Goal: Check status: Check status

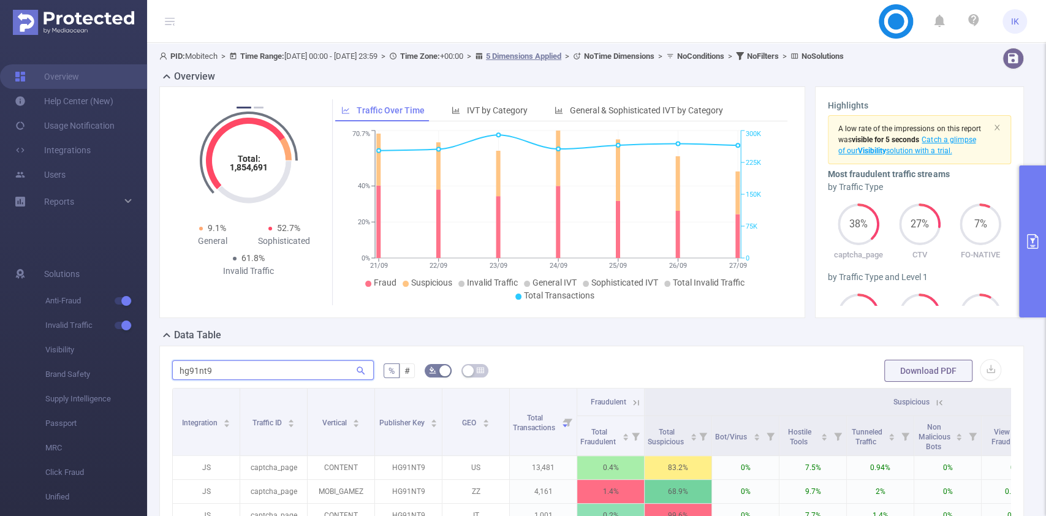
click at [194, 365] on input "hg91nt9" at bounding box center [273, 370] width 202 height 20
paste input "sx2509nt06"
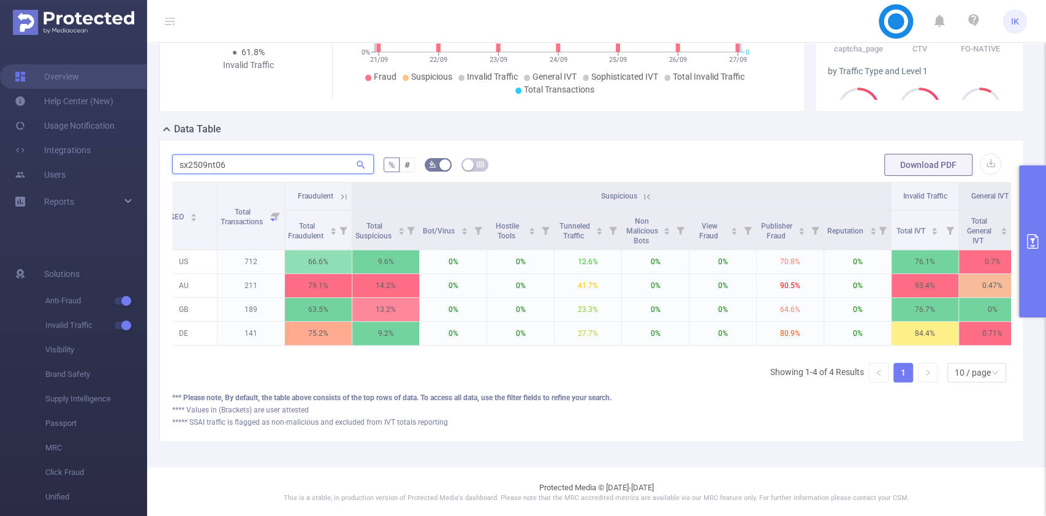
scroll to position [0, 457]
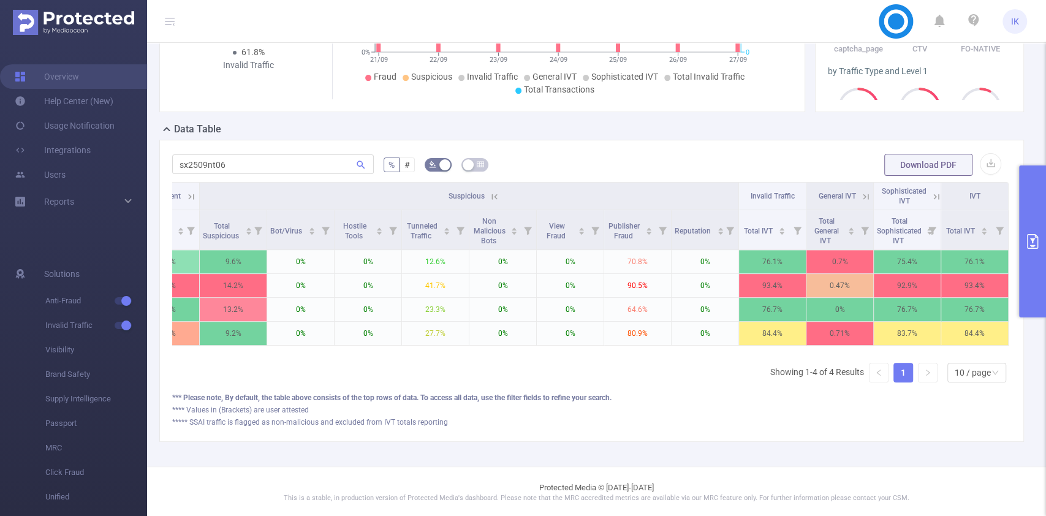
click at [931, 197] on icon at bounding box center [936, 196] width 11 height 11
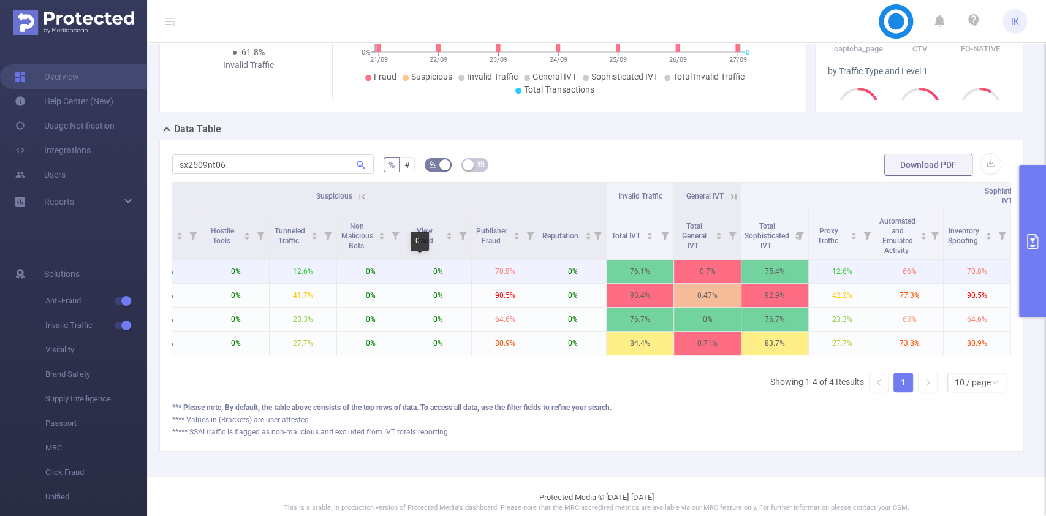
scroll to position [0, 576]
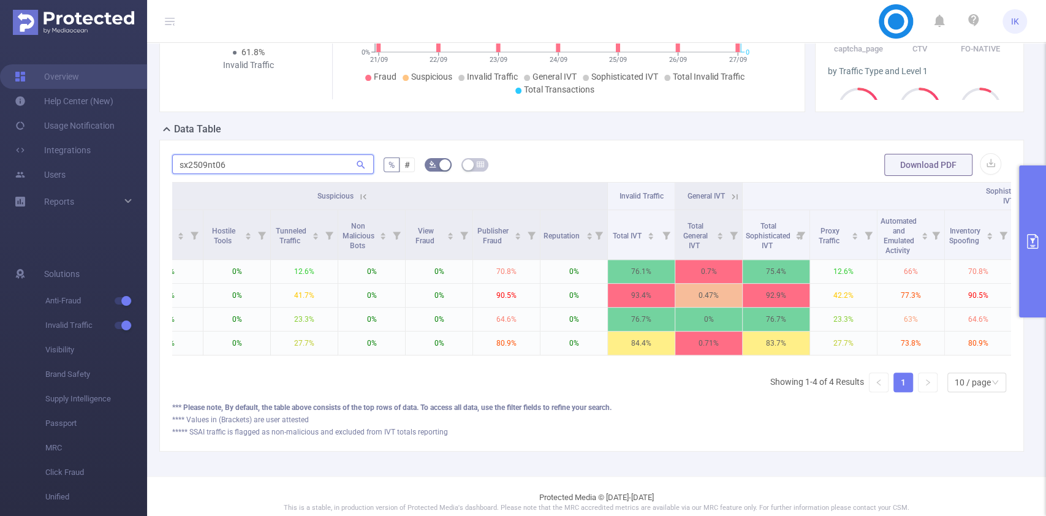
click at [189, 165] on input "sx2509nt06" at bounding box center [273, 164] width 202 height 20
paste input "1108nt04"
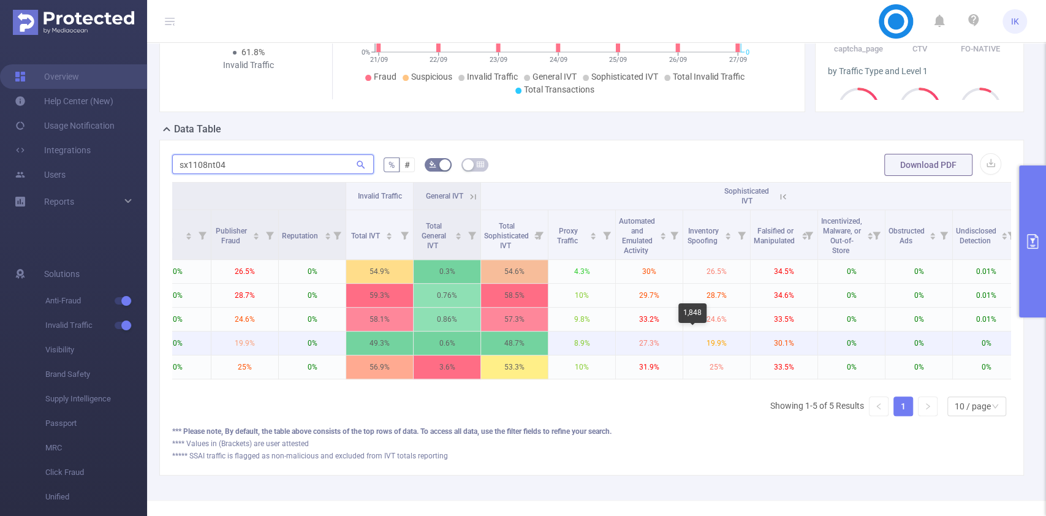
scroll to position [0, 833]
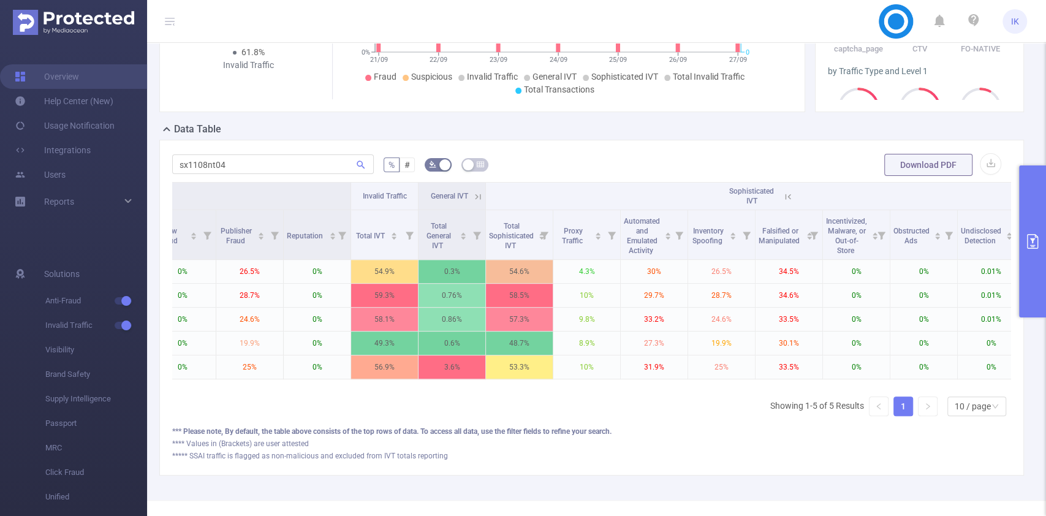
click at [476, 197] on icon at bounding box center [479, 197] width 6 height 6
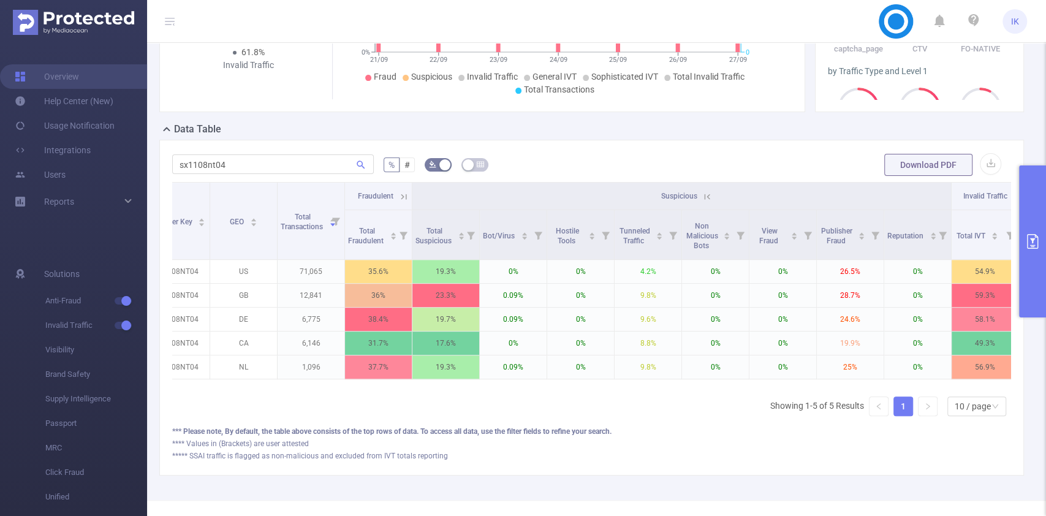
scroll to position [0, 239]
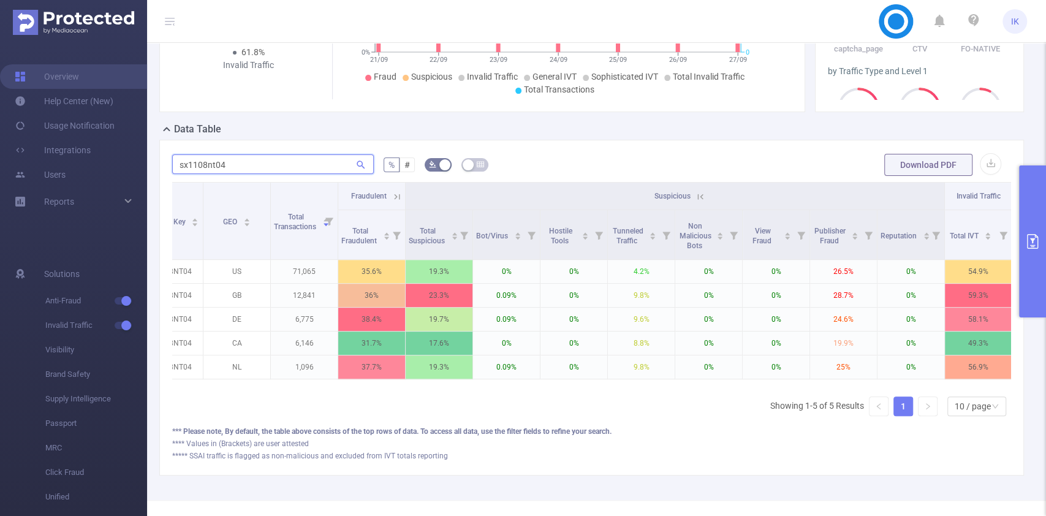
click at [210, 159] on input "sx1108nt04" at bounding box center [273, 164] width 202 height 20
paste input "2509nt06"
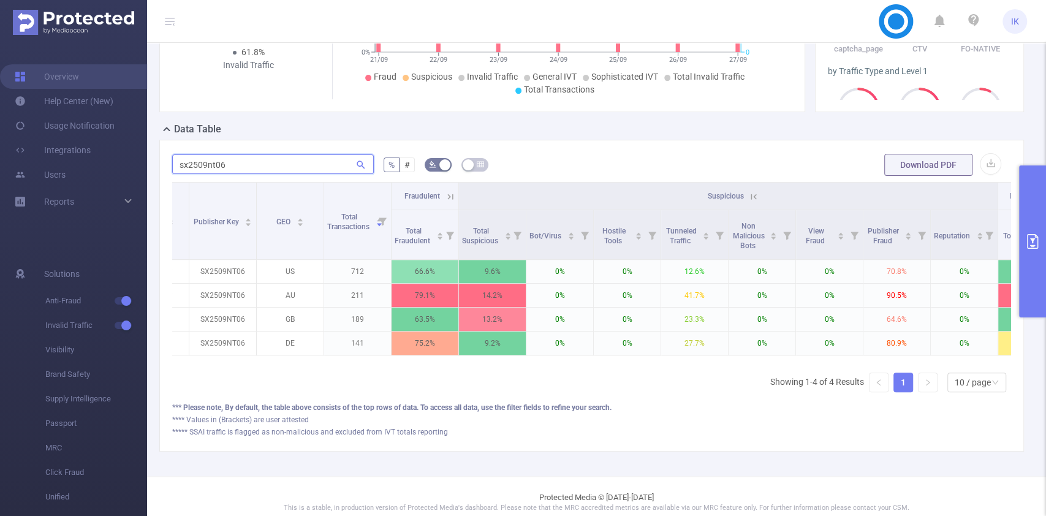
scroll to position [0, 189]
type input "sx2509nt06"
click at [881, 204] on th "Suspicious" at bounding box center [725, 197] width 539 height 28
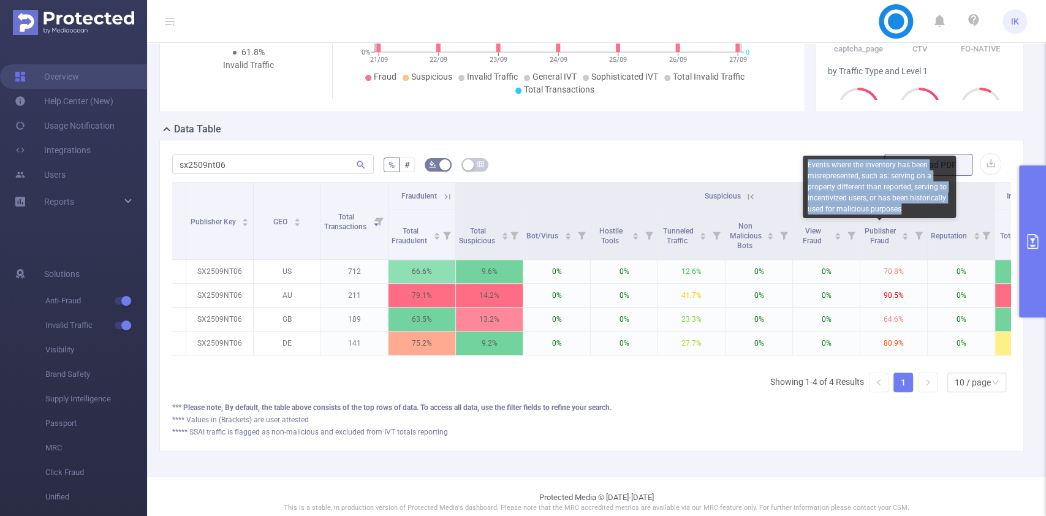
drag, startPoint x: 900, startPoint y: 208, endPoint x: 809, endPoint y: 162, distance: 101.4
click at [809, 162] on div "Events where the inventory has been misrepresented, such as: serving on a prope…" at bounding box center [879, 187] width 153 height 63
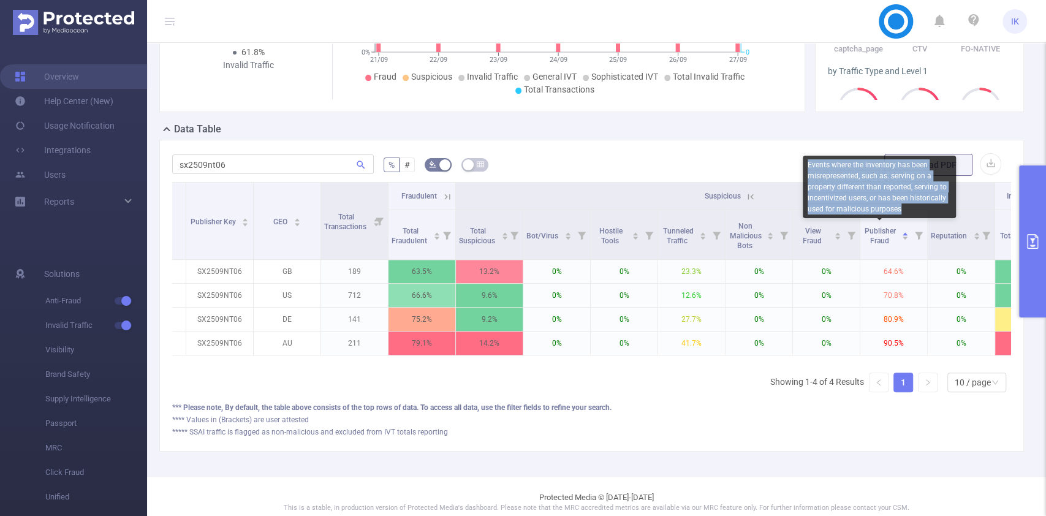
copy div "Events where the inventory has been misrepresented, such as: serving on a prope…"
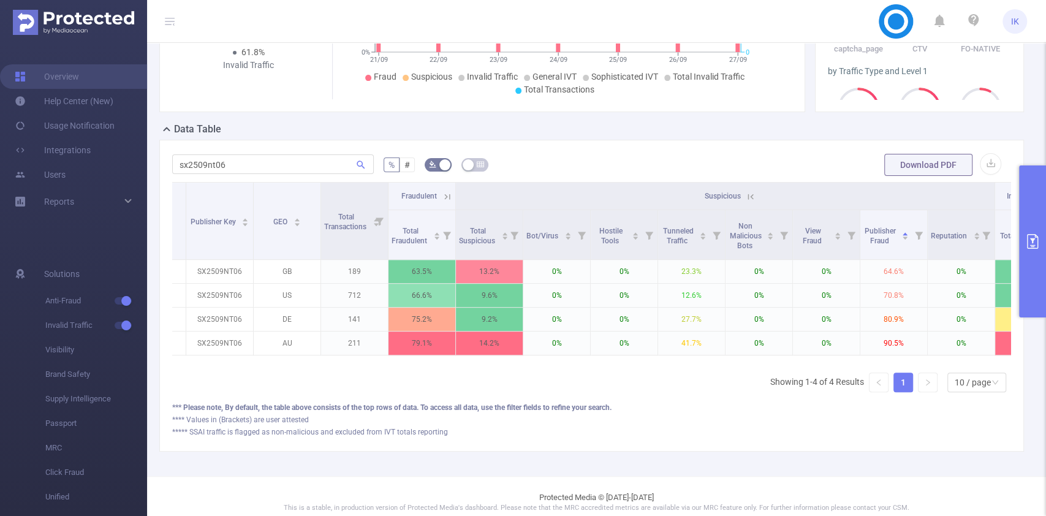
click at [691, 153] on form "sx2509nt06 % # Download PDF" at bounding box center [591, 165] width 839 height 25
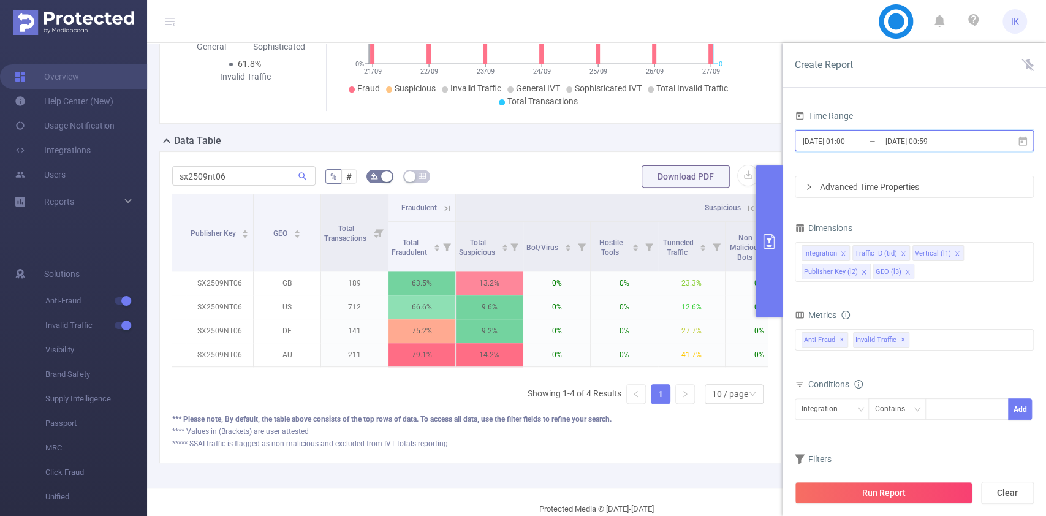
click at [1020, 146] on icon at bounding box center [1022, 141] width 11 height 11
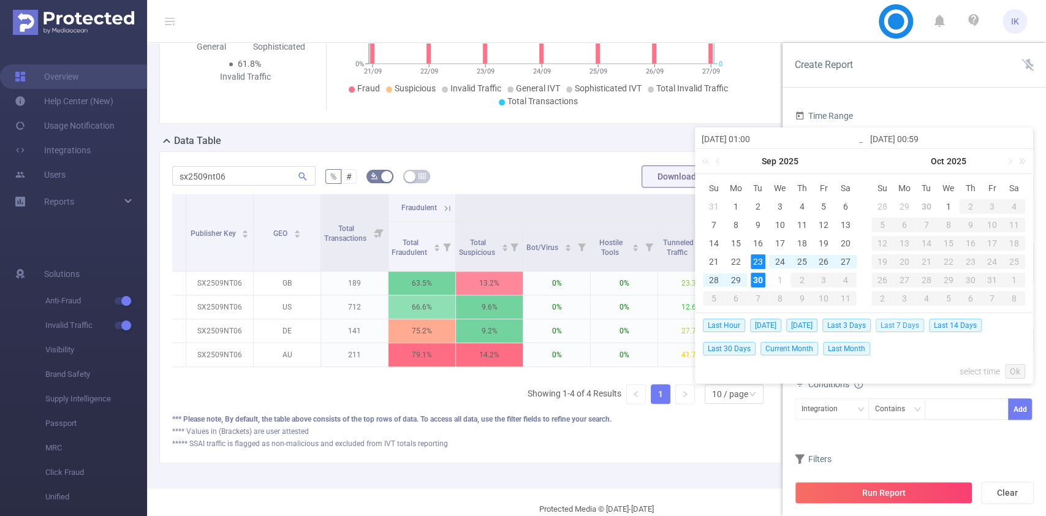
click at [920, 321] on span "Last 7 Days" at bounding box center [900, 325] width 48 height 13
type input "[DATE] 00:00"
type input "[DATE] 23:59"
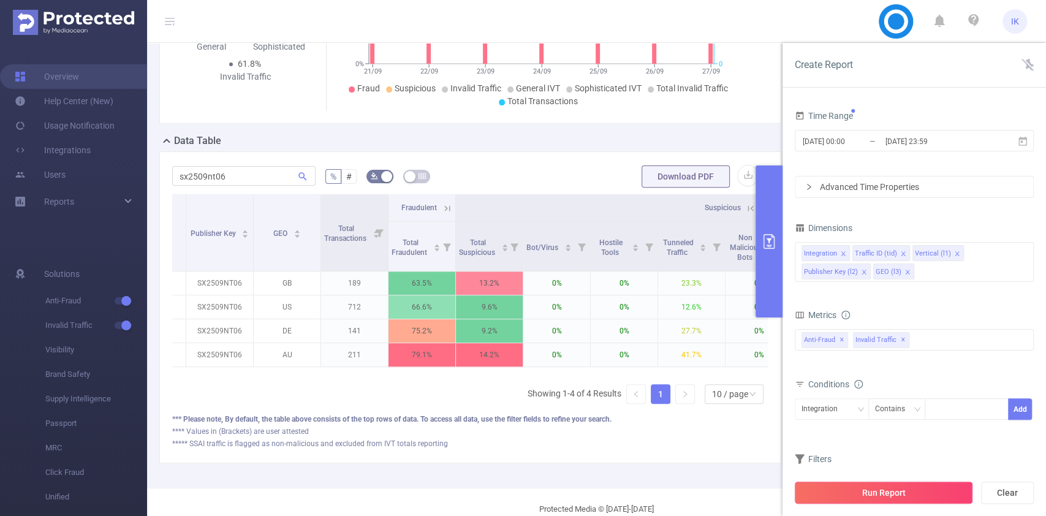
click at [906, 498] on button "Run Report" at bounding box center [884, 493] width 178 height 22
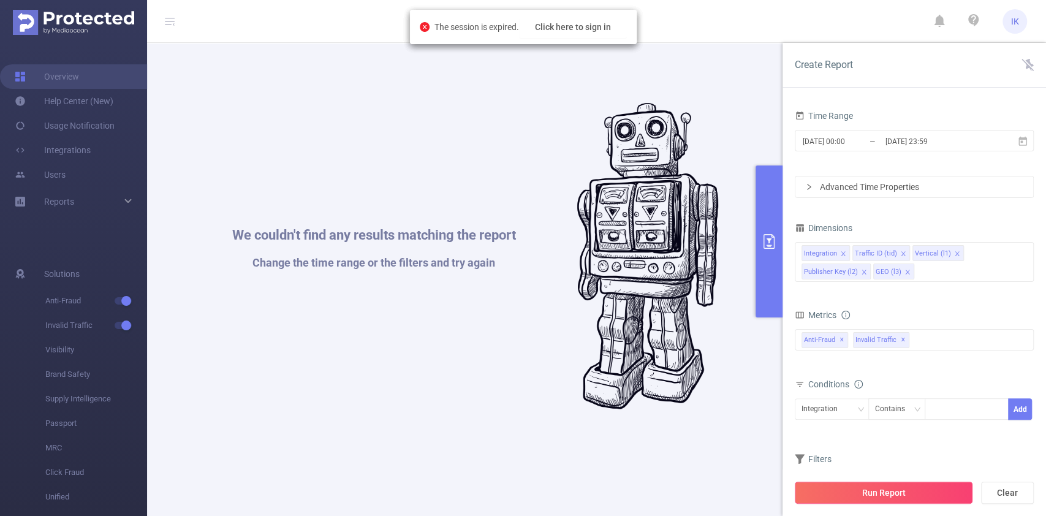
scroll to position [525, 0]
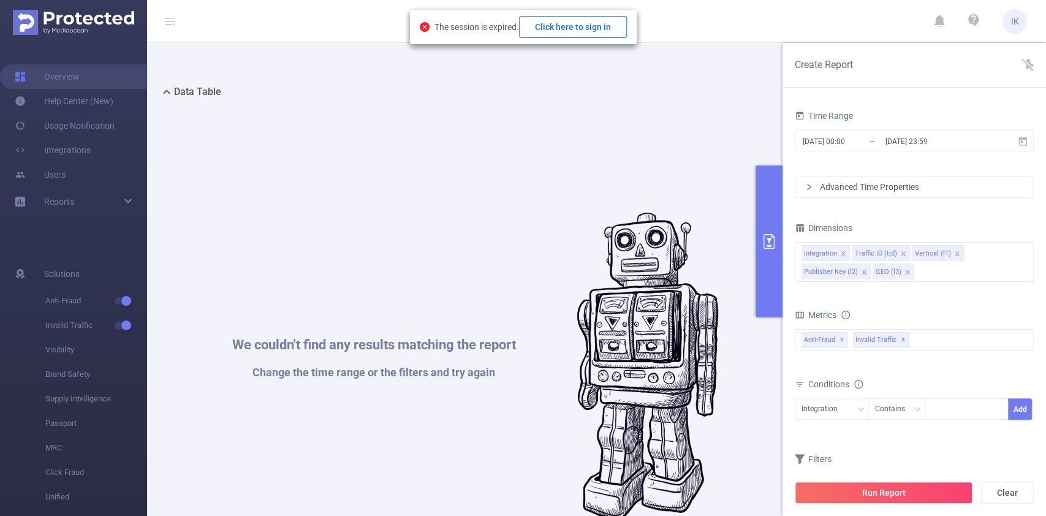
click at [571, 32] on button "Click here to sign in" at bounding box center [573, 27] width 108 height 22
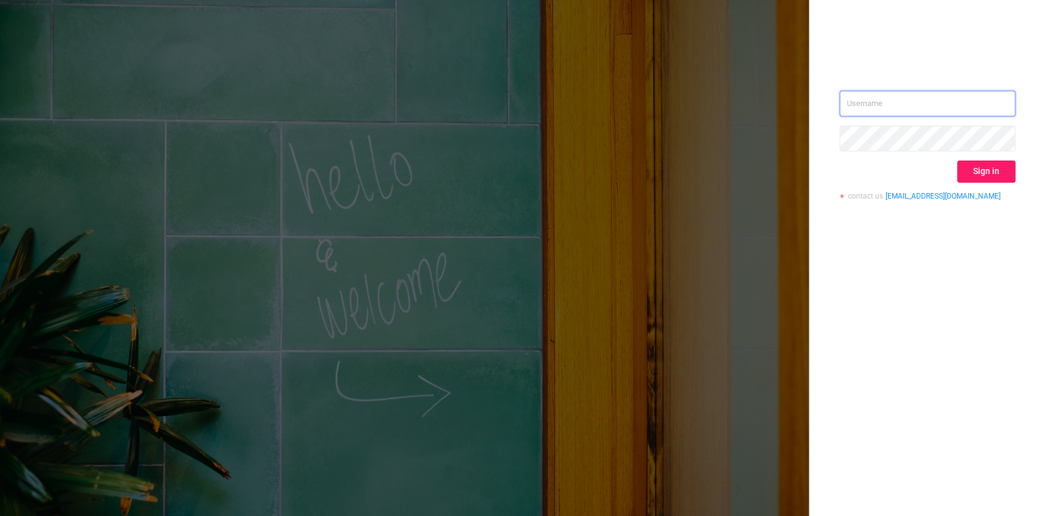
type input "[EMAIL_ADDRESS][DOMAIN_NAME]"
click at [987, 173] on button "Sign in" at bounding box center [986, 172] width 58 height 22
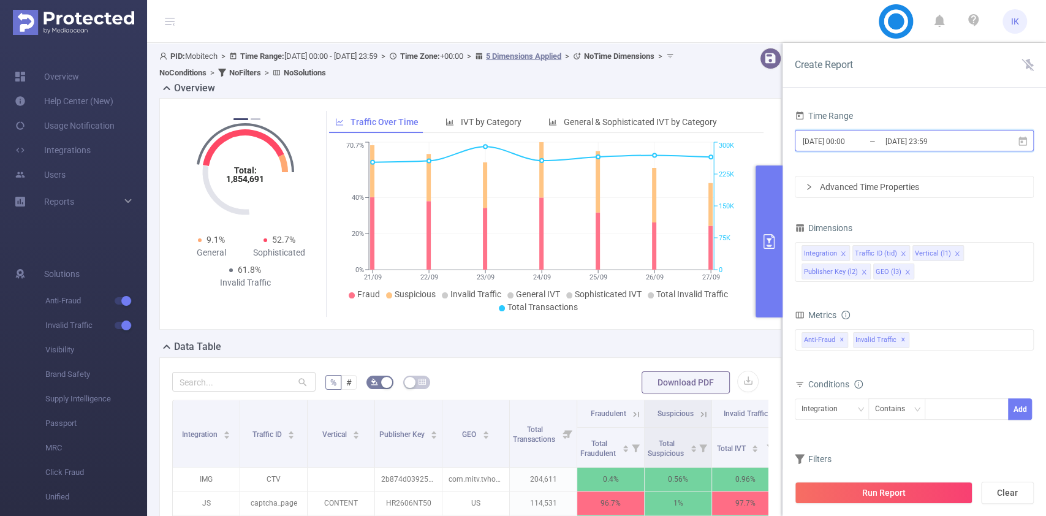
click at [1024, 139] on icon at bounding box center [1023, 140] width 9 height 9
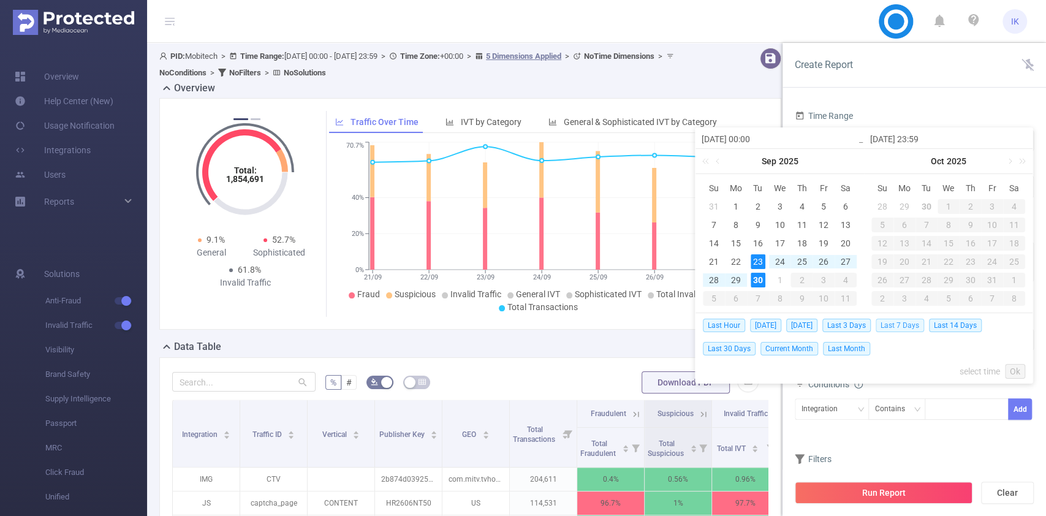
click at [920, 322] on span "Last 7 Days" at bounding box center [900, 325] width 48 height 13
type input "[DATE] 00:00"
type input "[DATE] 23:59"
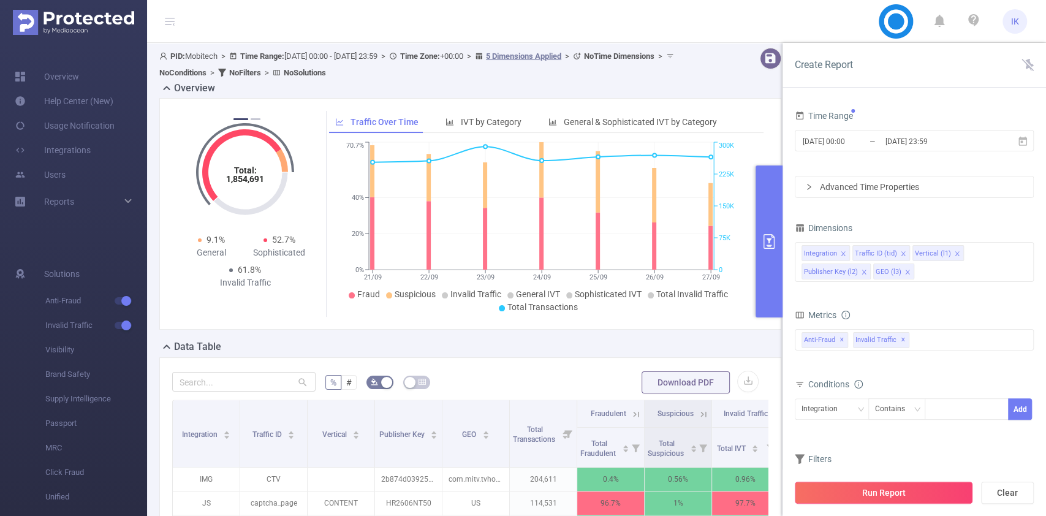
click at [901, 488] on button "Run Report" at bounding box center [884, 493] width 178 height 22
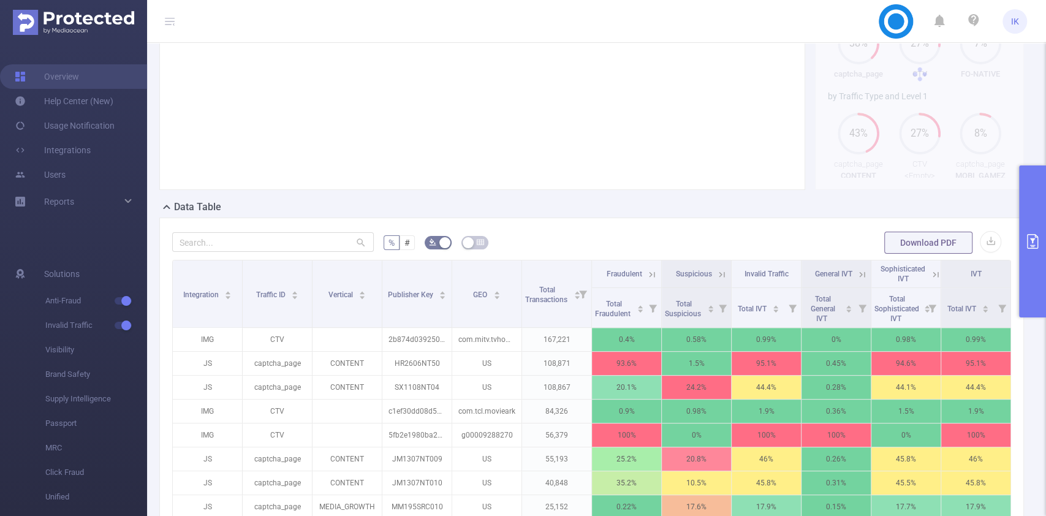
scroll to position [146, 0]
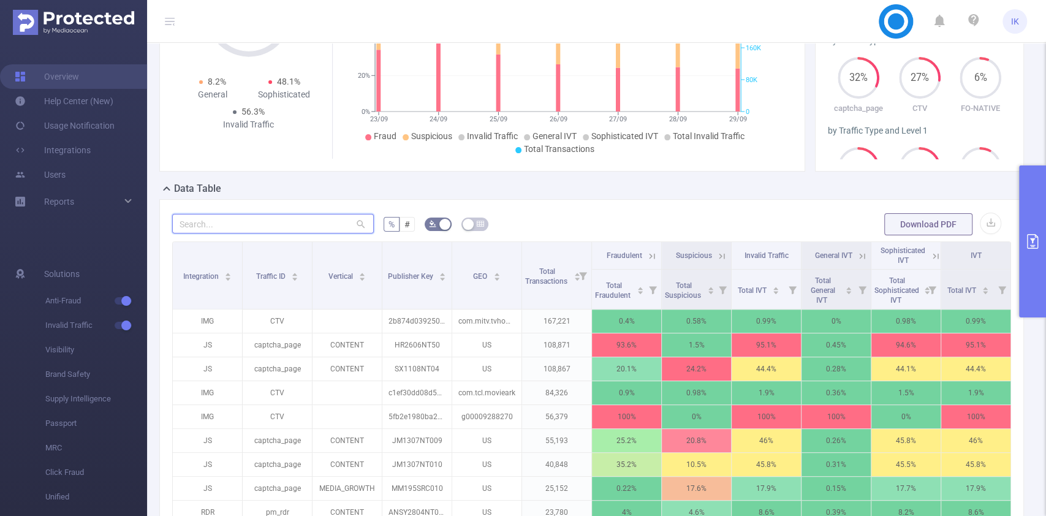
click at [294, 224] on input "text" at bounding box center [273, 224] width 202 height 20
paste input "sx2509nt06"
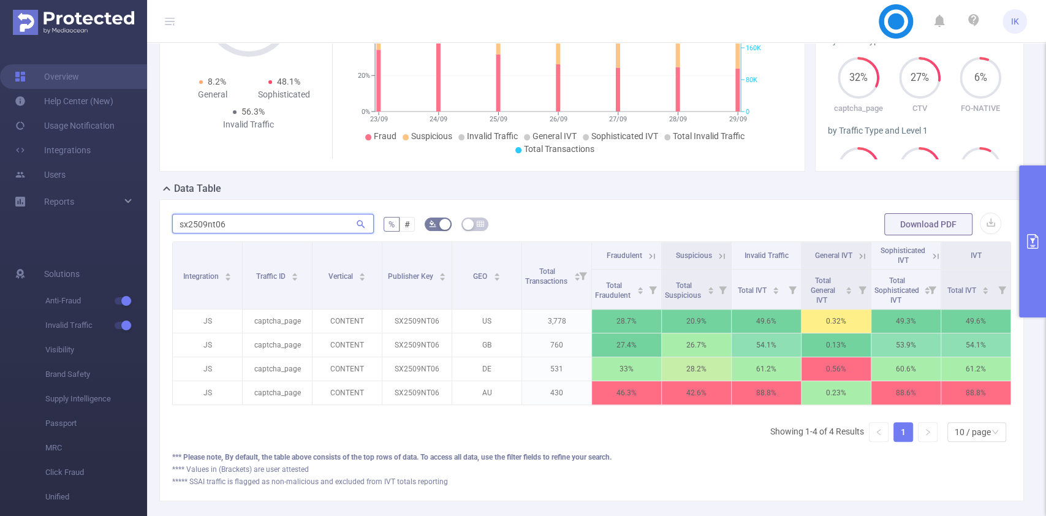
type input "sx2509nt06"
click at [716, 252] on icon at bounding box center [721, 256] width 11 height 11
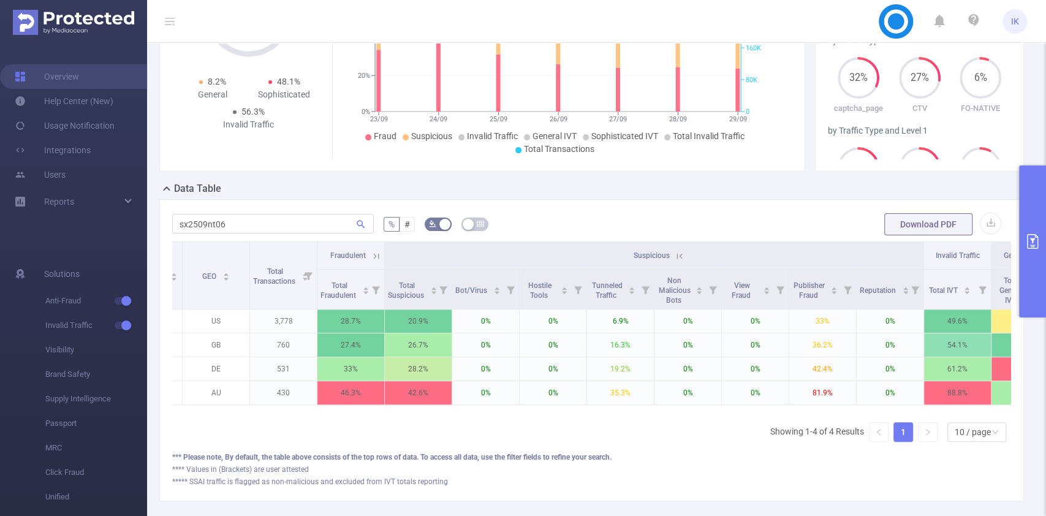
scroll to position [0, 0]
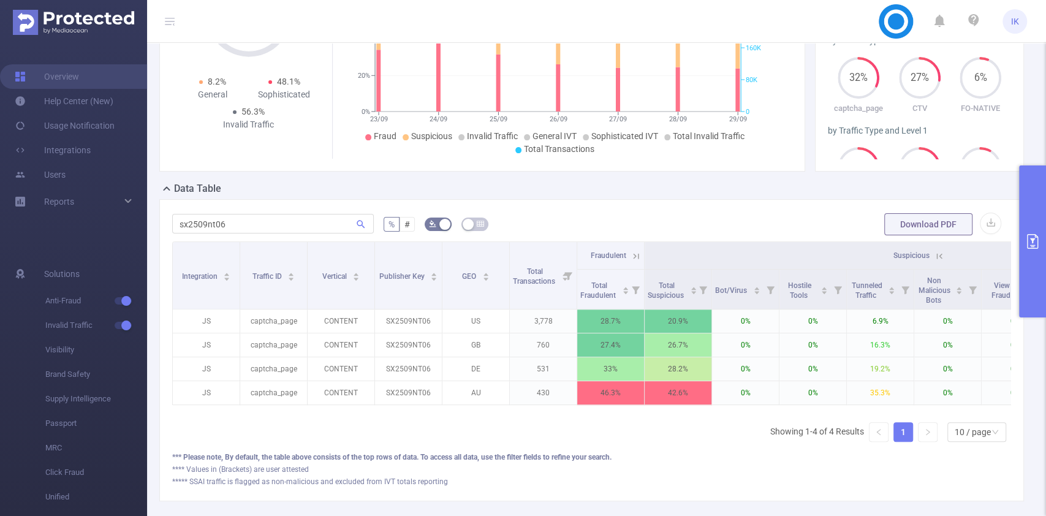
click at [637, 256] on icon at bounding box center [636, 256] width 11 height 11
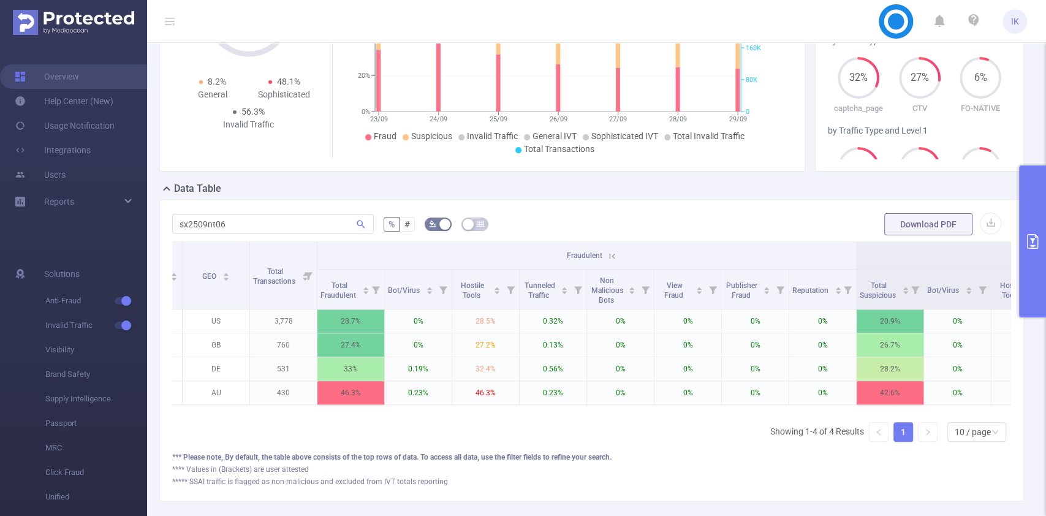
scroll to position [0, 194]
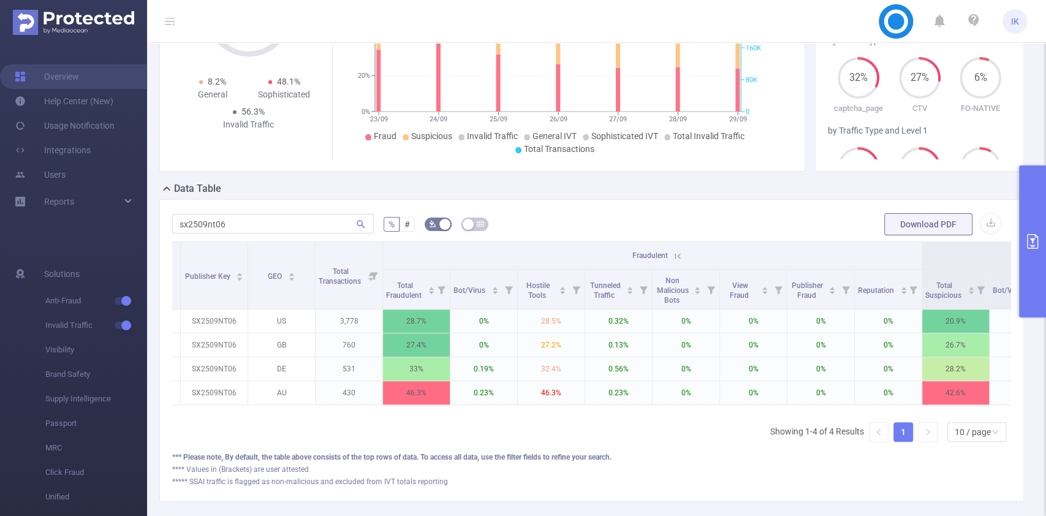
click at [680, 251] on icon at bounding box center [677, 256] width 11 height 11
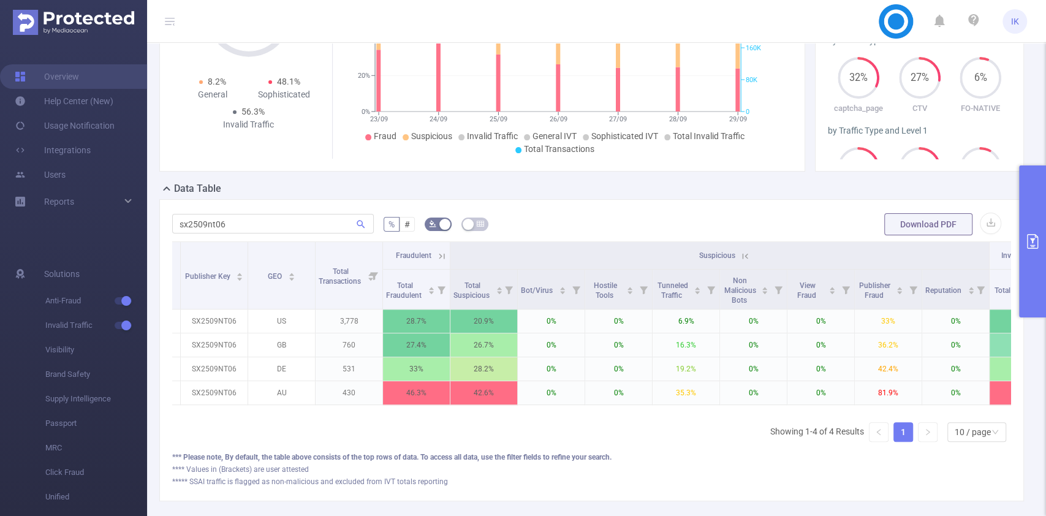
click at [740, 256] on icon at bounding box center [745, 256] width 11 height 11
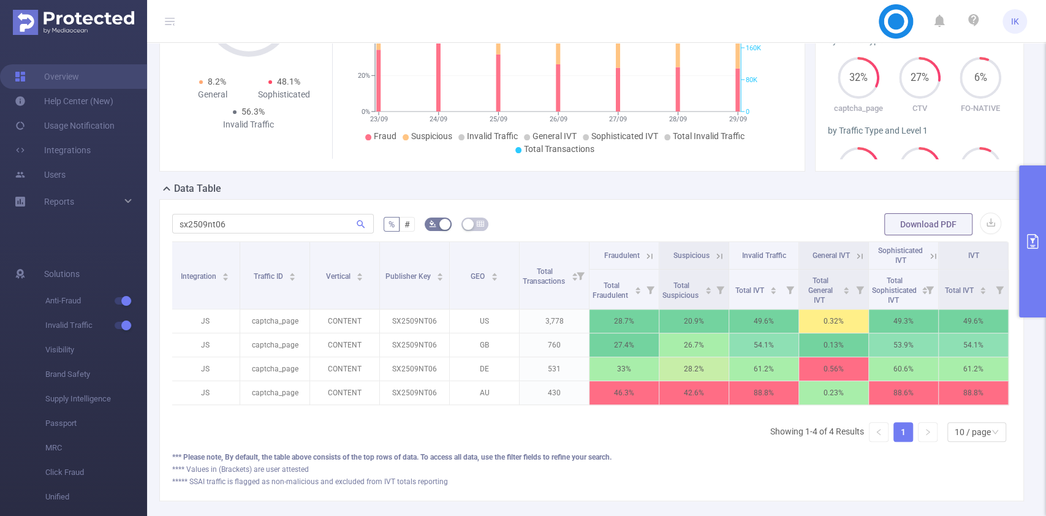
scroll to position [0, 2]
